Goal: Information Seeking & Learning: Understand process/instructions

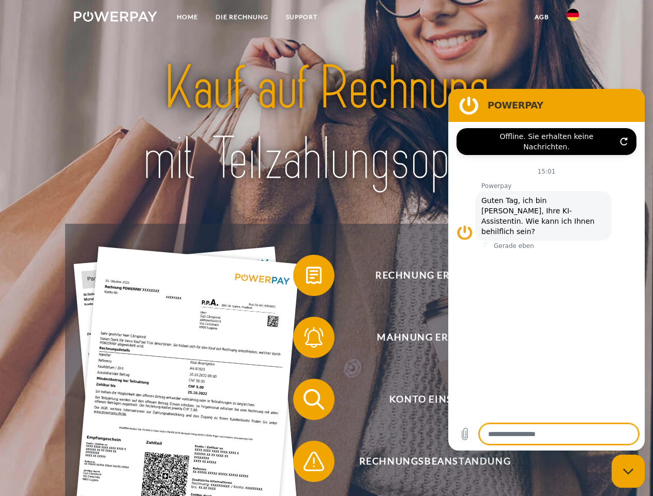
click at [115, 18] on img at bounding box center [115, 16] width 83 height 10
click at [573, 18] on img at bounding box center [573, 15] width 12 height 12
click at [541, 17] on link "agb" at bounding box center [542, 17] width 32 height 19
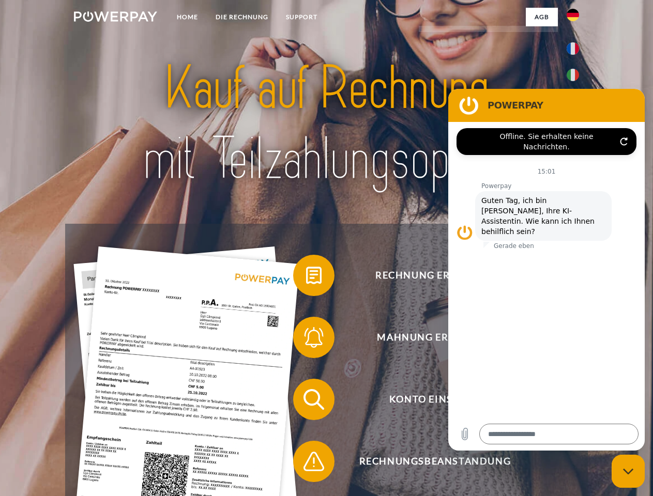
click at [306, 278] on span at bounding box center [298, 276] width 52 height 52
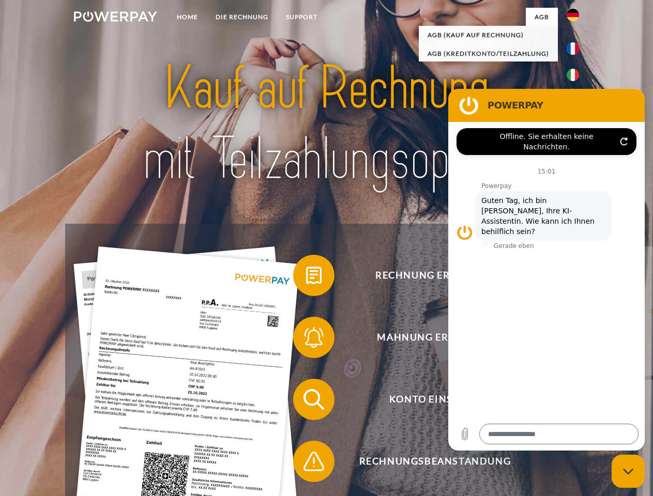
click at [306, 340] on span at bounding box center [298, 338] width 52 height 52
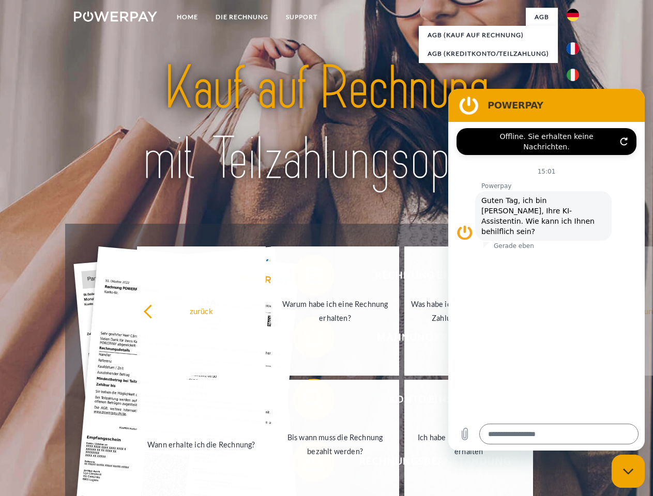
click at [306, 402] on link "Bis wann muss die Rechnung bezahlt werden?" at bounding box center [335, 444] width 129 height 129
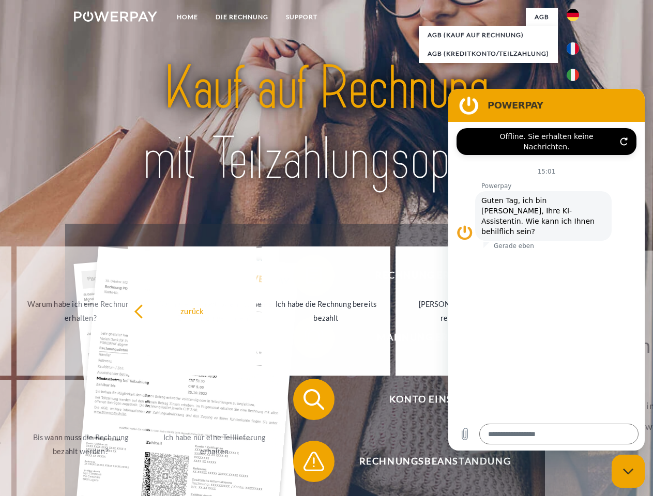
click at [306, 464] on span at bounding box center [298, 462] width 52 height 52
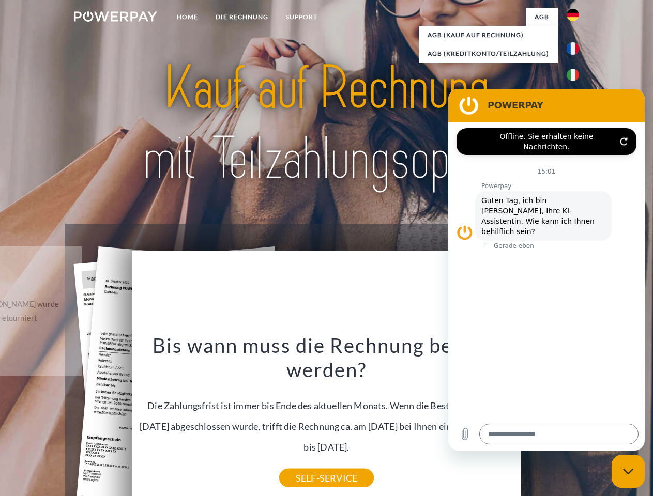
click at [628, 472] on icon "Messaging-Fenster schließen" at bounding box center [628, 471] width 11 height 7
type textarea "*"
